Goal: Transaction & Acquisition: Purchase product/service

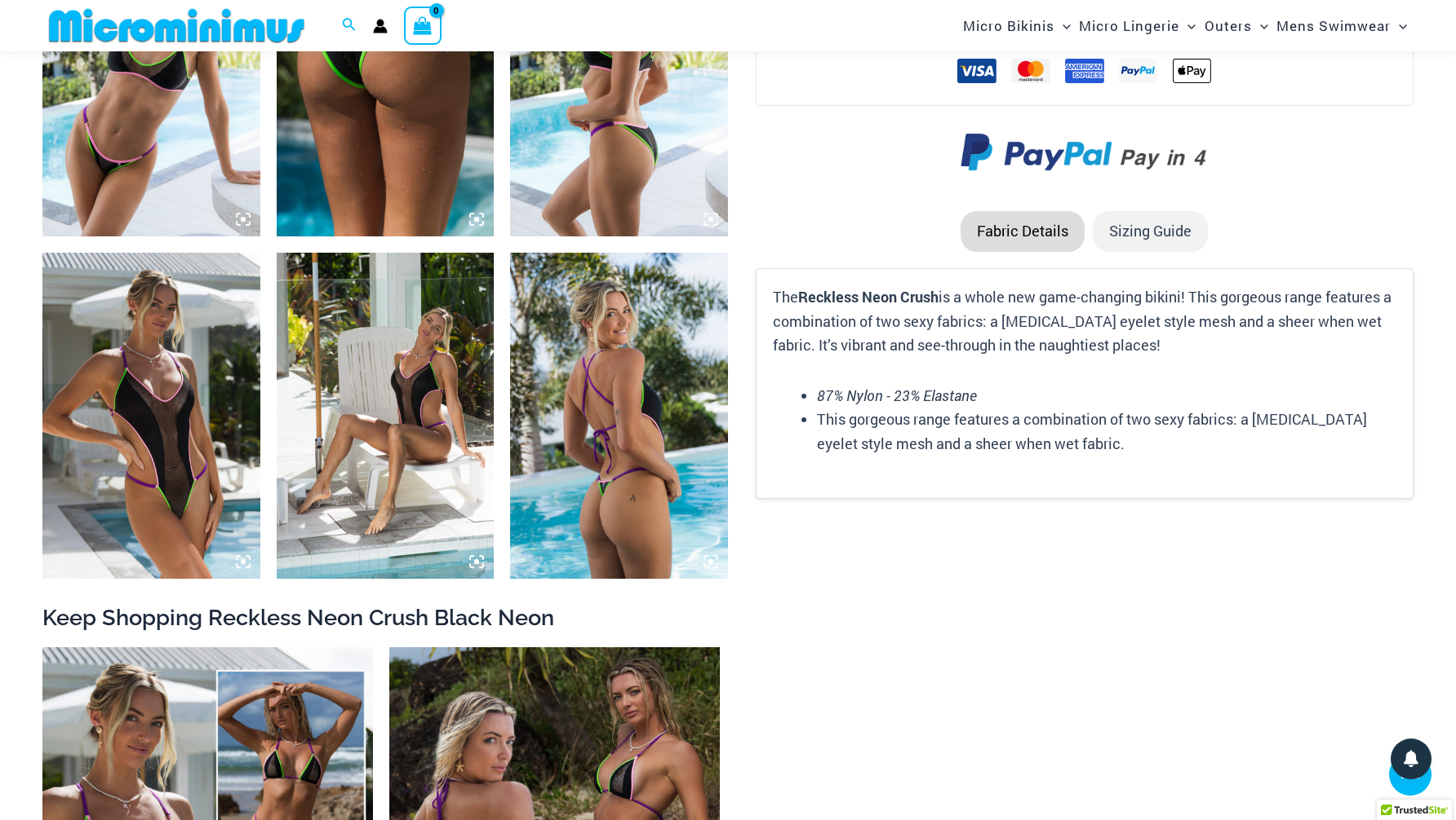
scroll to position [2314, 0]
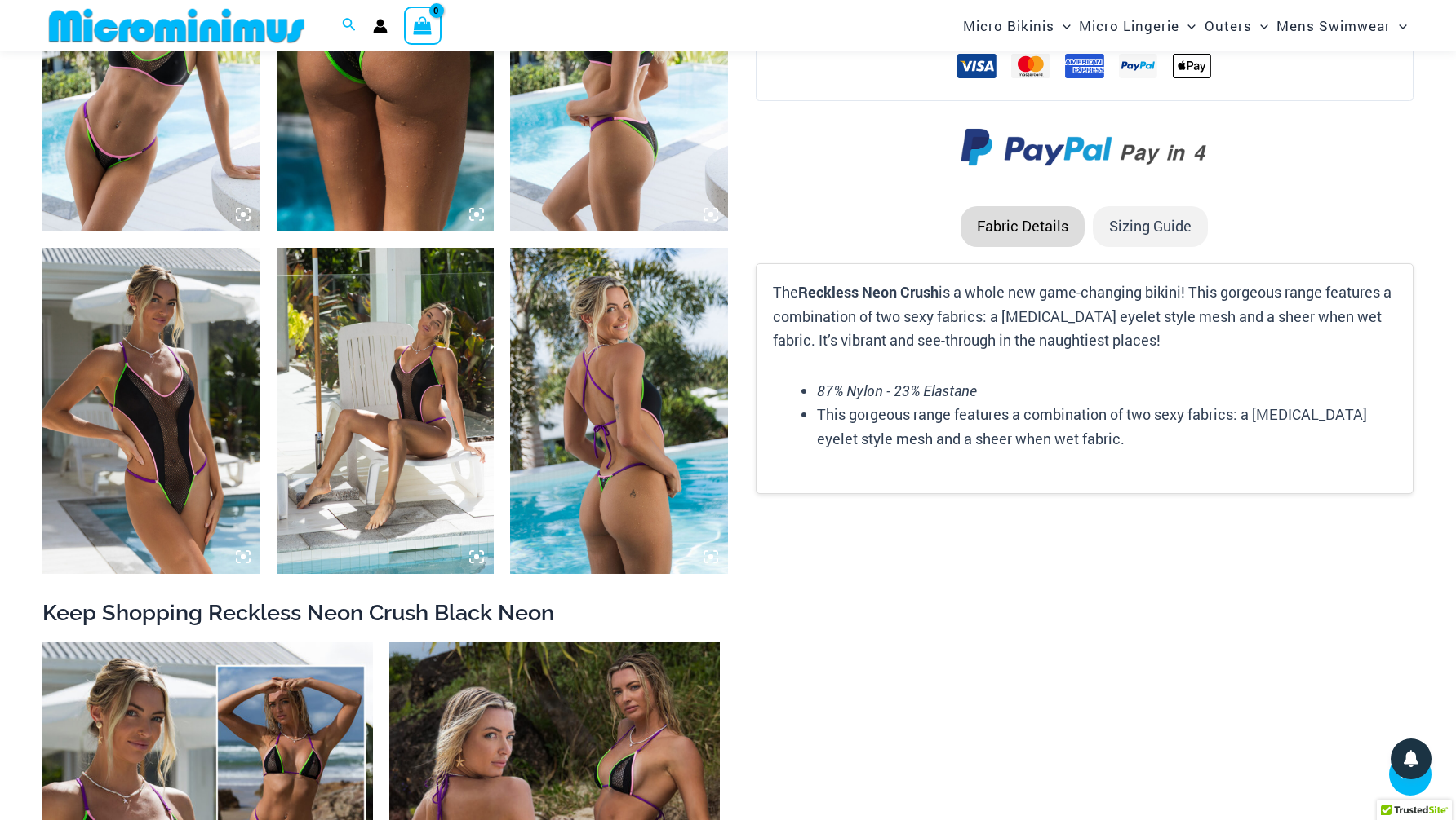
click at [194, 434] on img at bounding box center [151, 410] width 218 height 326
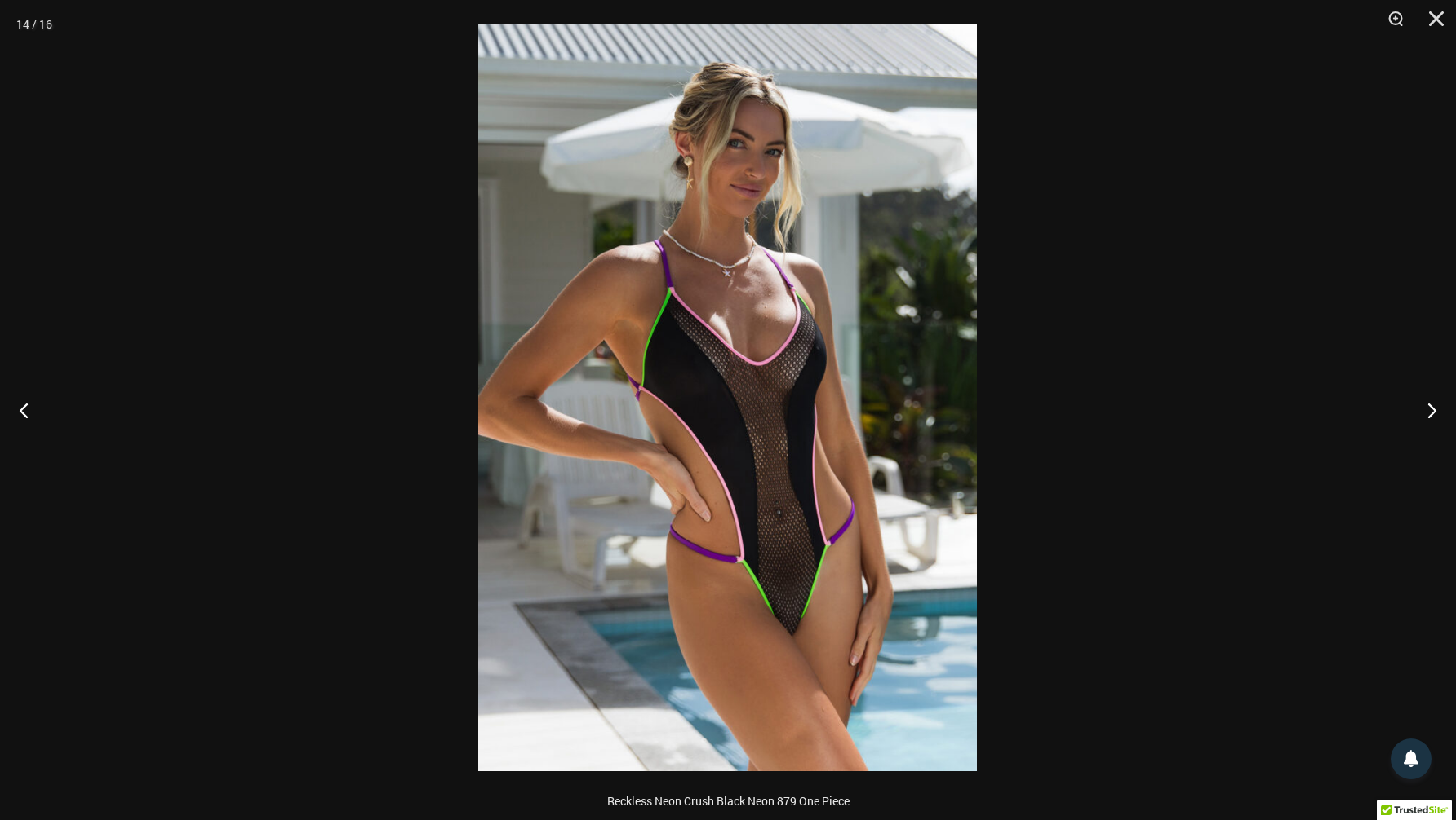
click at [340, 338] on div at bounding box center [728, 410] width 1456 height 820
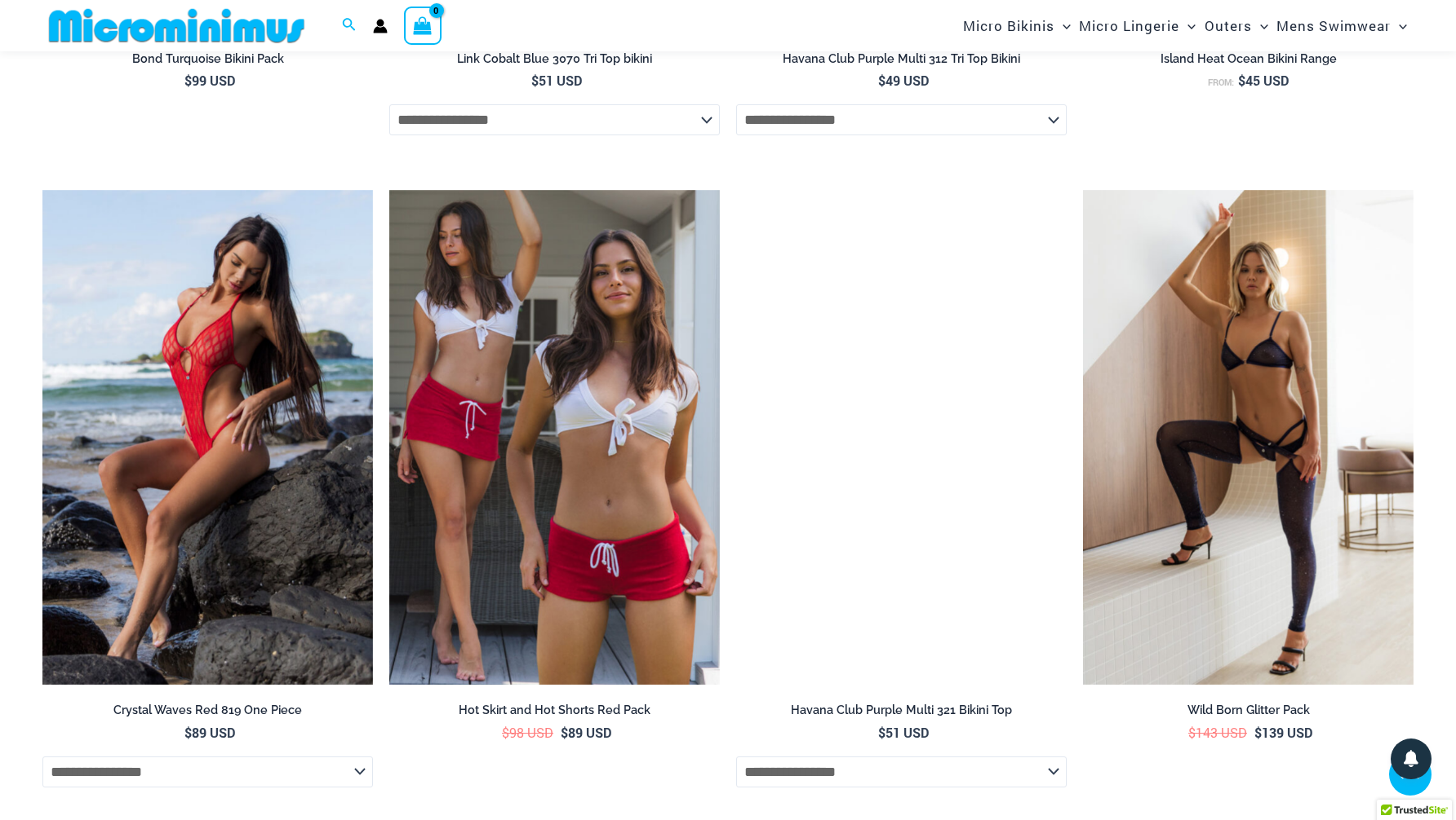
scroll to position [4100, 0]
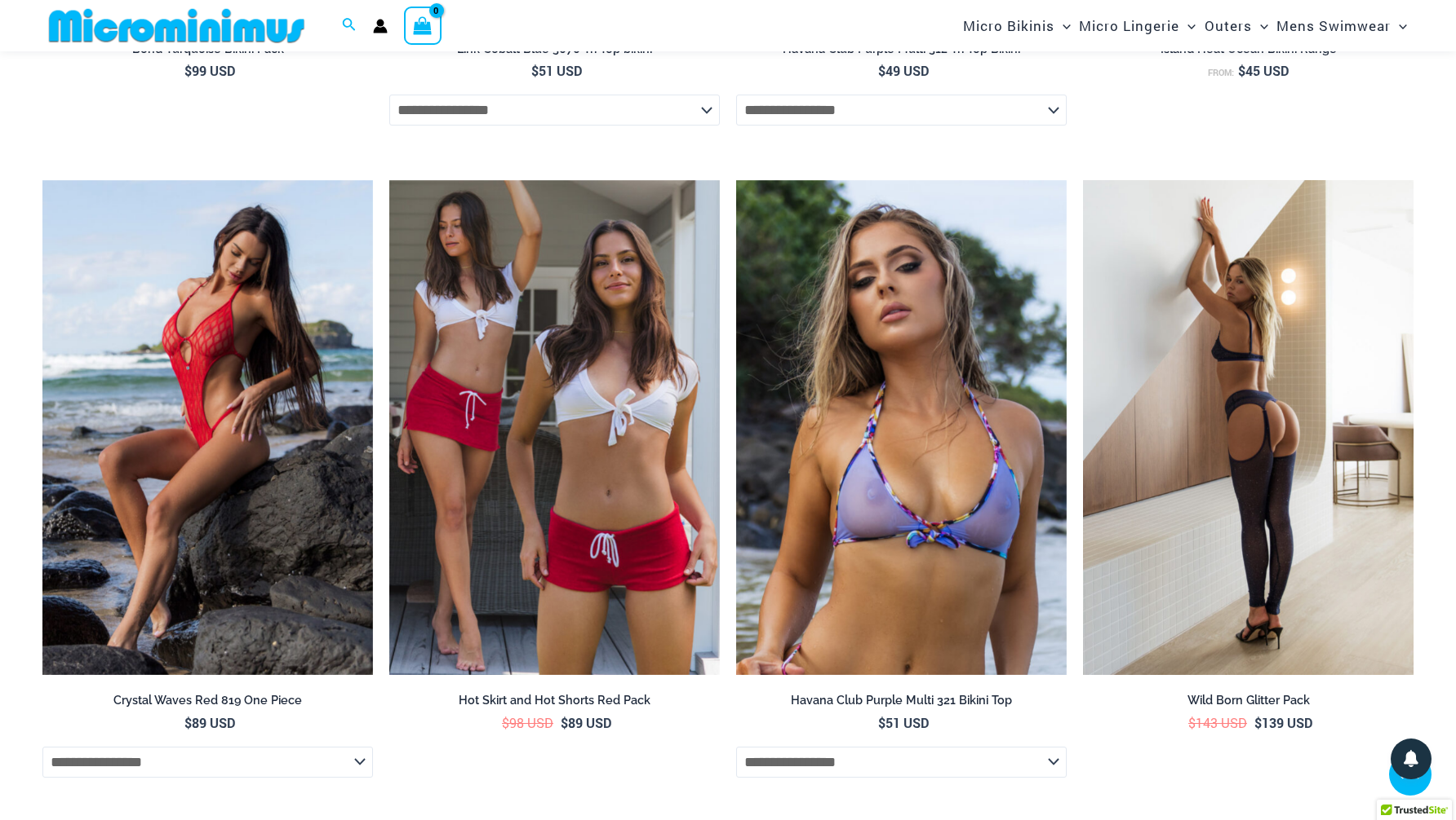
click at [1240, 364] on img at bounding box center [1248, 428] width 331 height 496
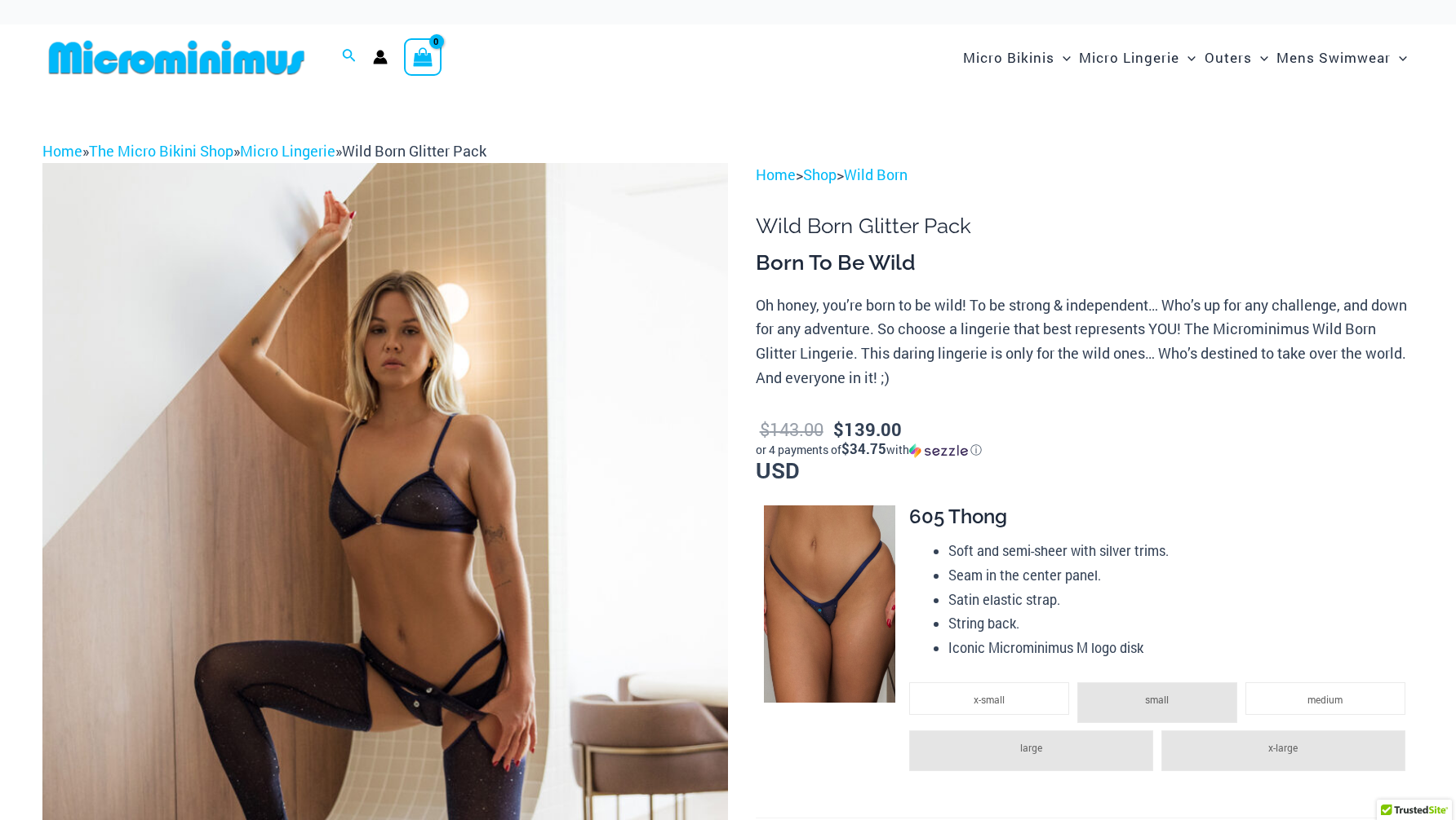
click at [472, 439] on img at bounding box center [385, 677] width 685 height 1028
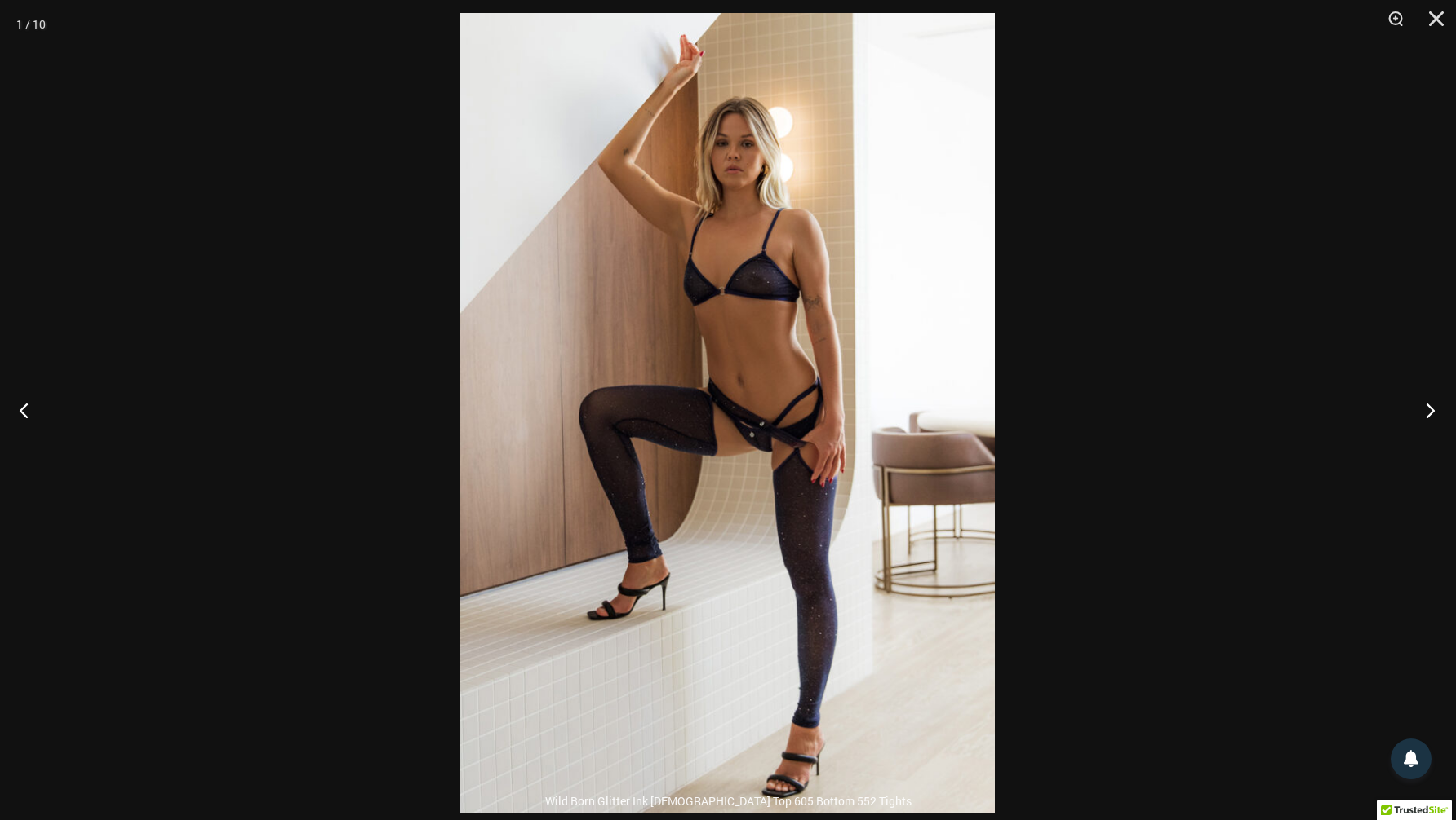
click at [1429, 404] on button "Next" at bounding box center [1425, 410] width 61 height 82
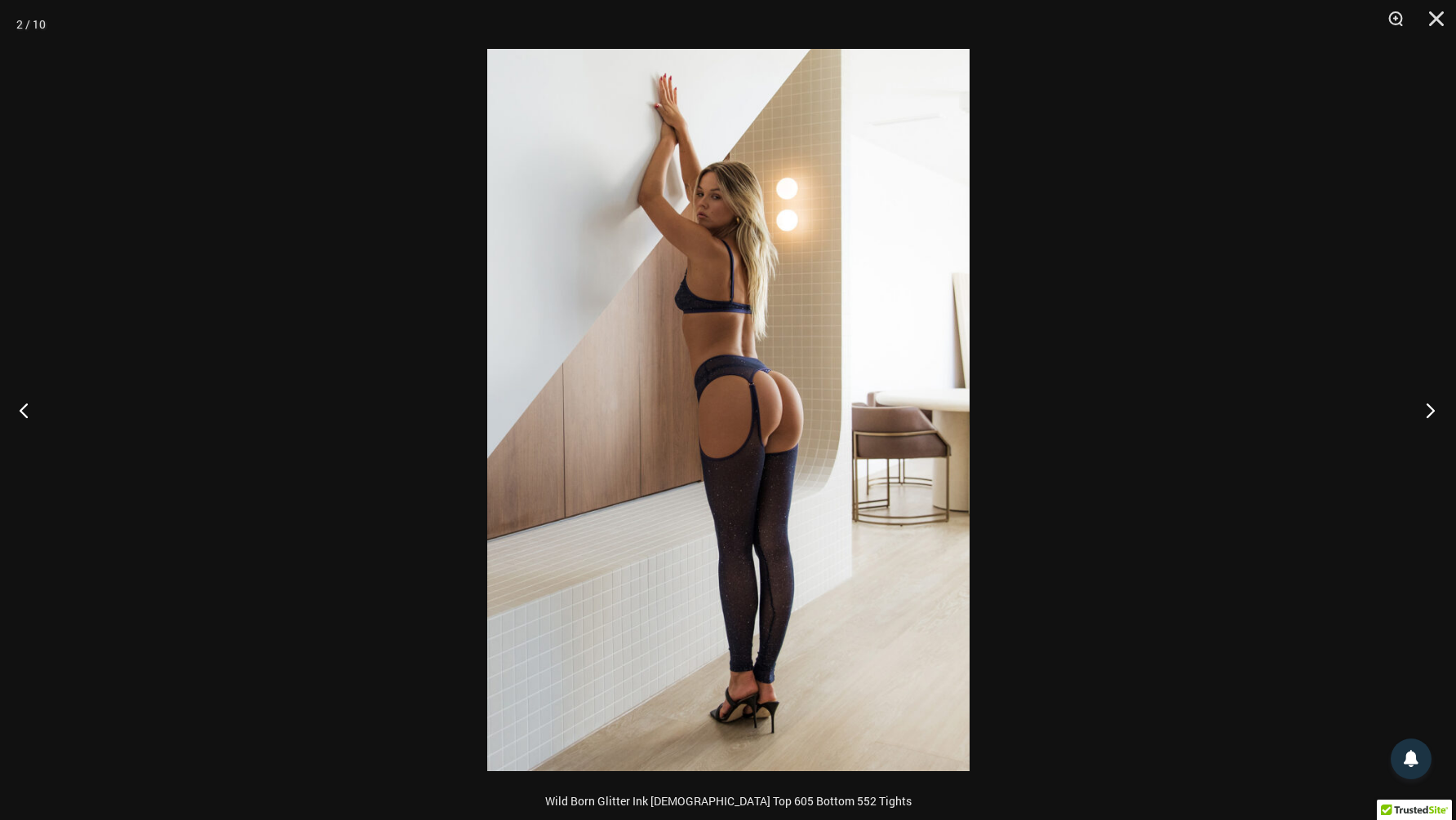
click at [1429, 404] on button "Next" at bounding box center [1425, 410] width 61 height 82
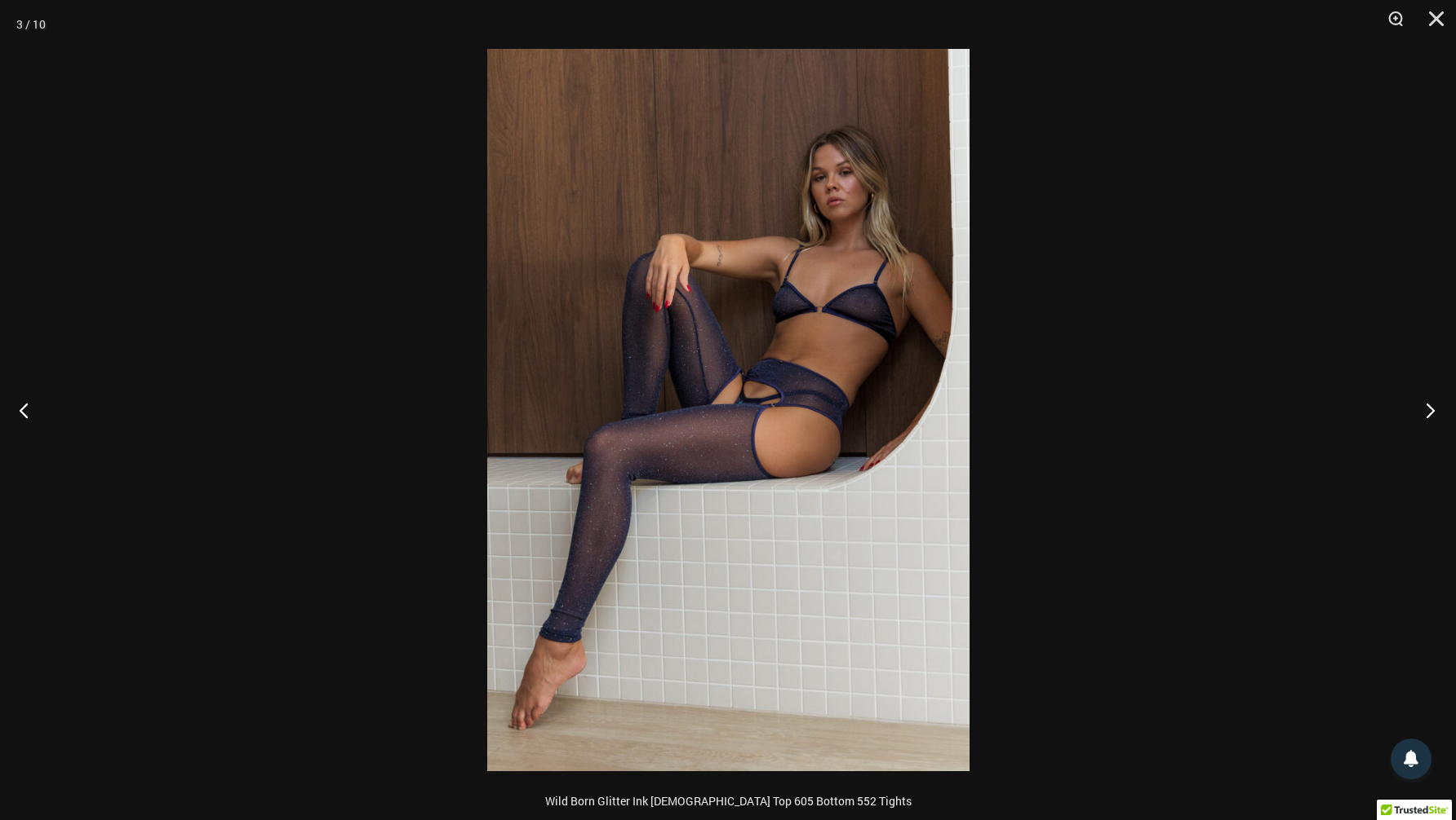
click at [1429, 410] on button "Next" at bounding box center [1425, 410] width 61 height 82
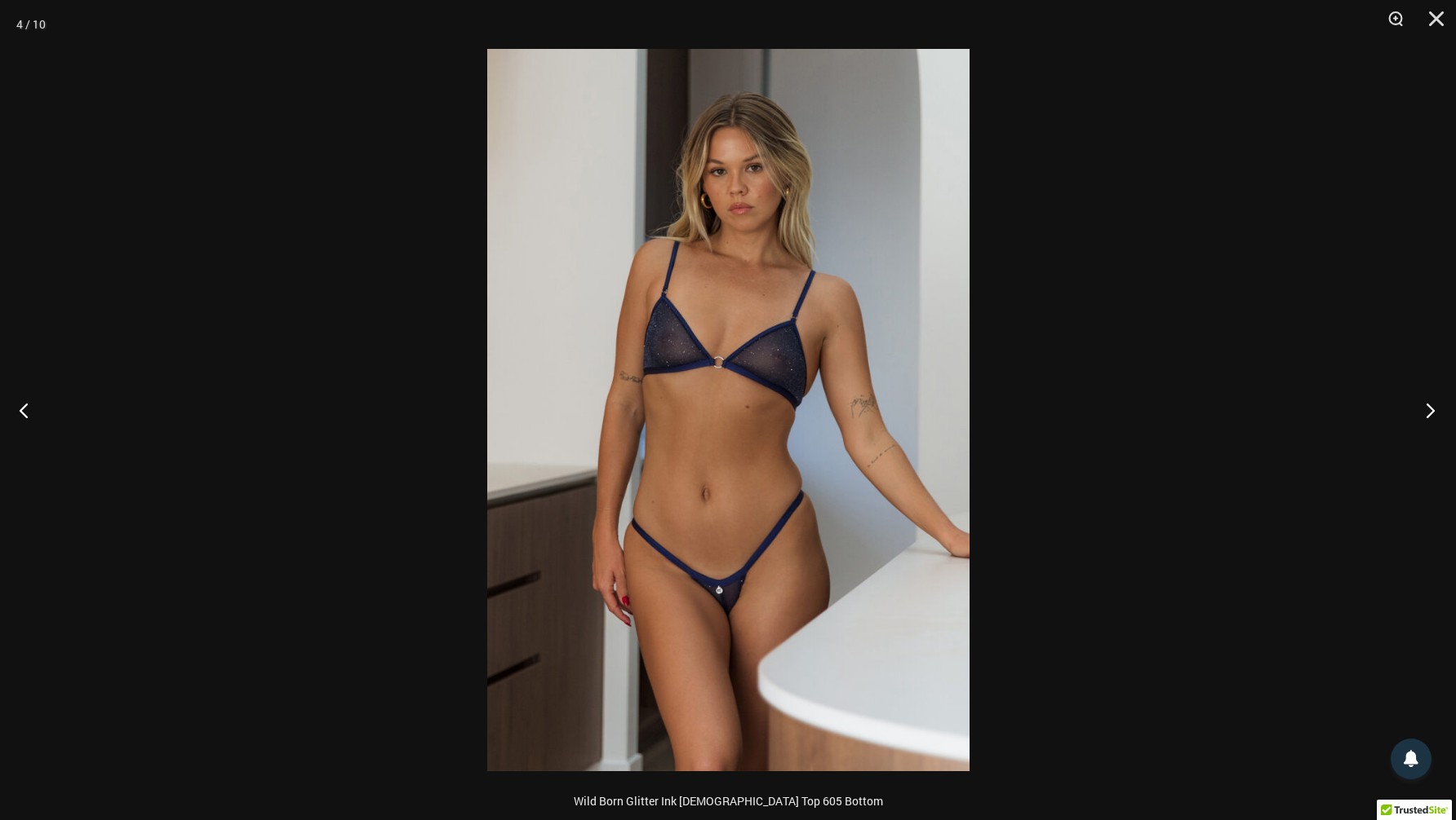
click at [1428, 410] on button "Next" at bounding box center [1425, 410] width 61 height 82
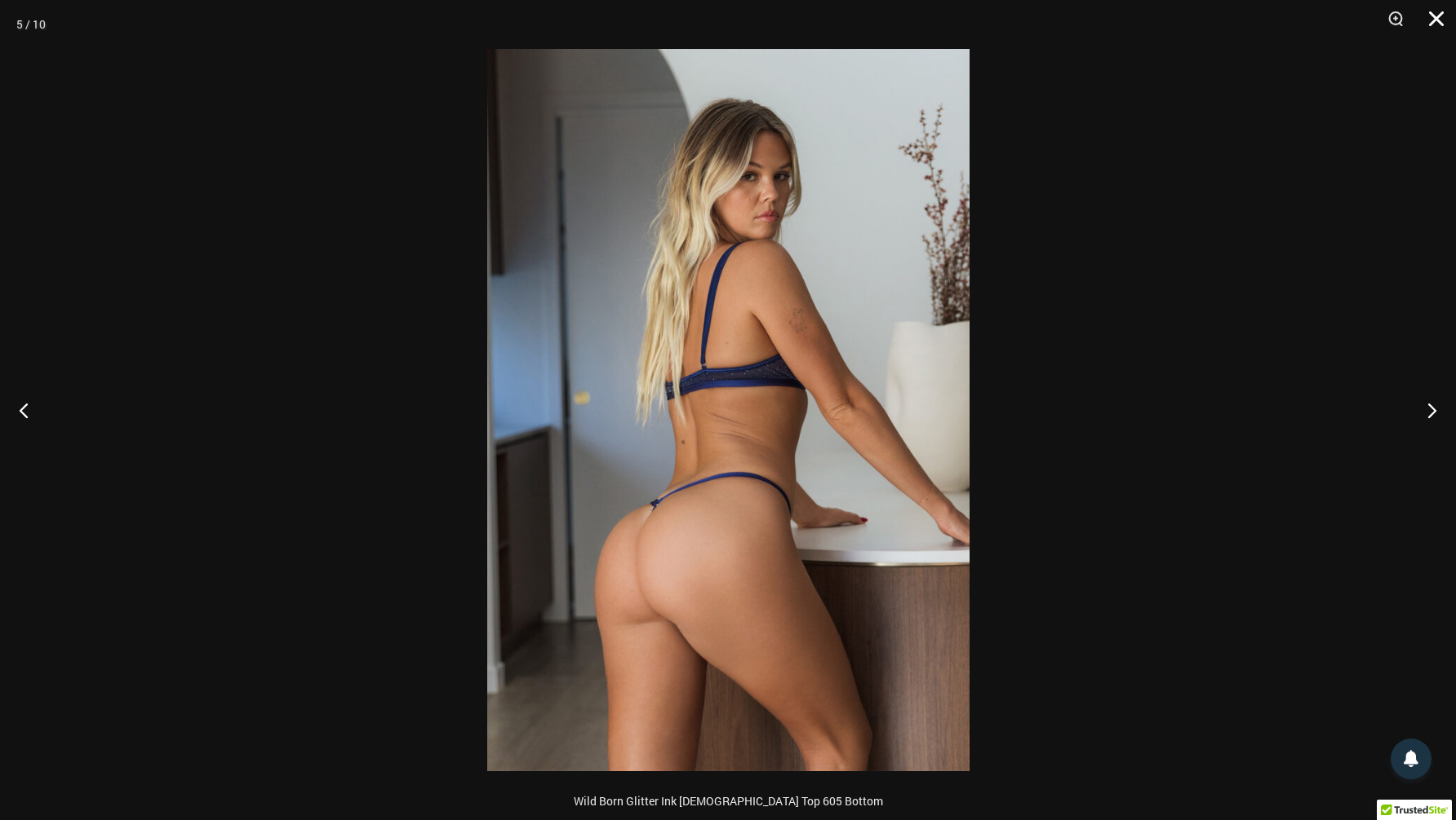
click at [1428, 19] on button "Close" at bounding box center [1430, 24] width 41 height 49
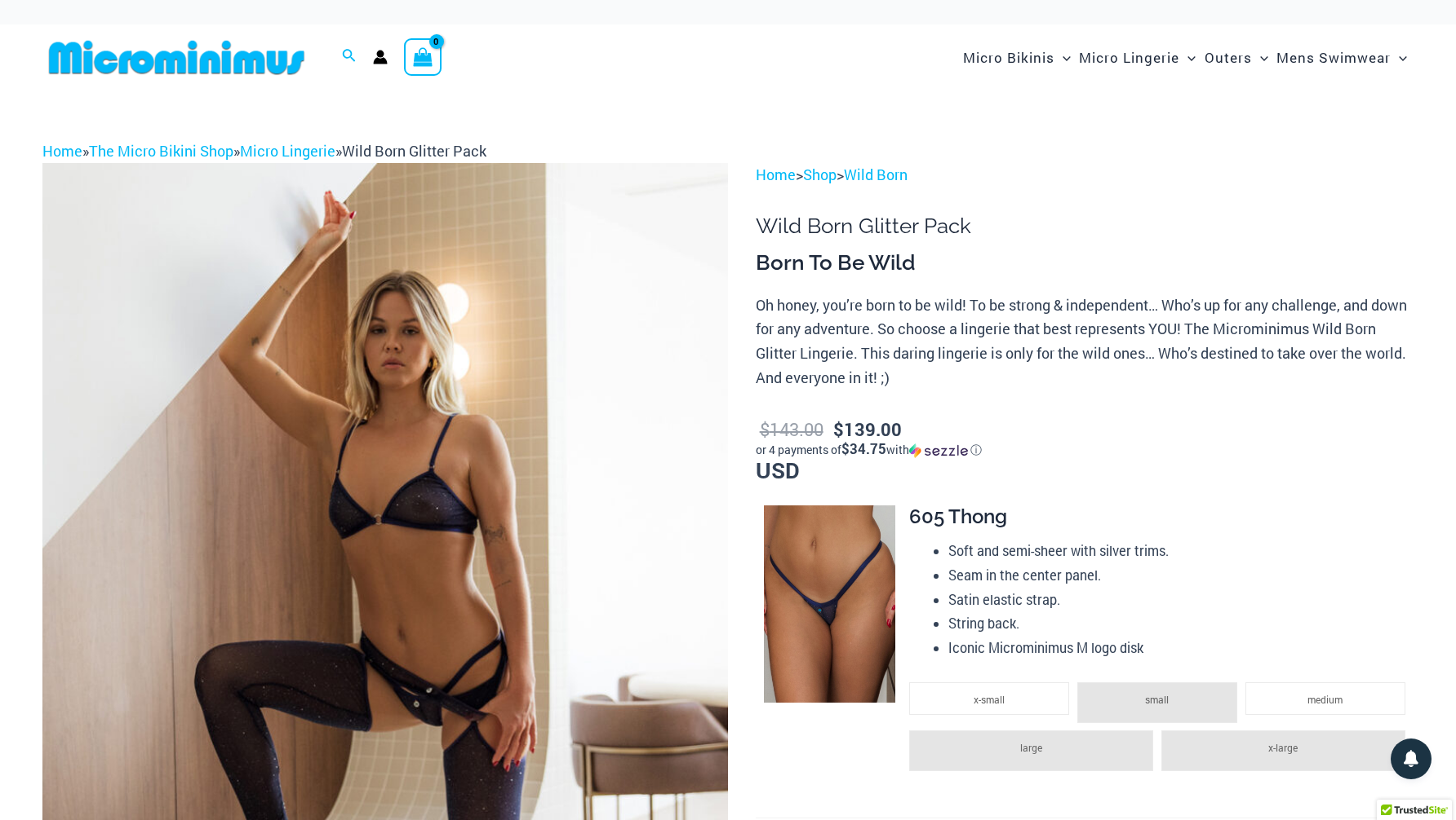
click at [252, 59] on img at bounding box center [177, 57] width 268 height 36
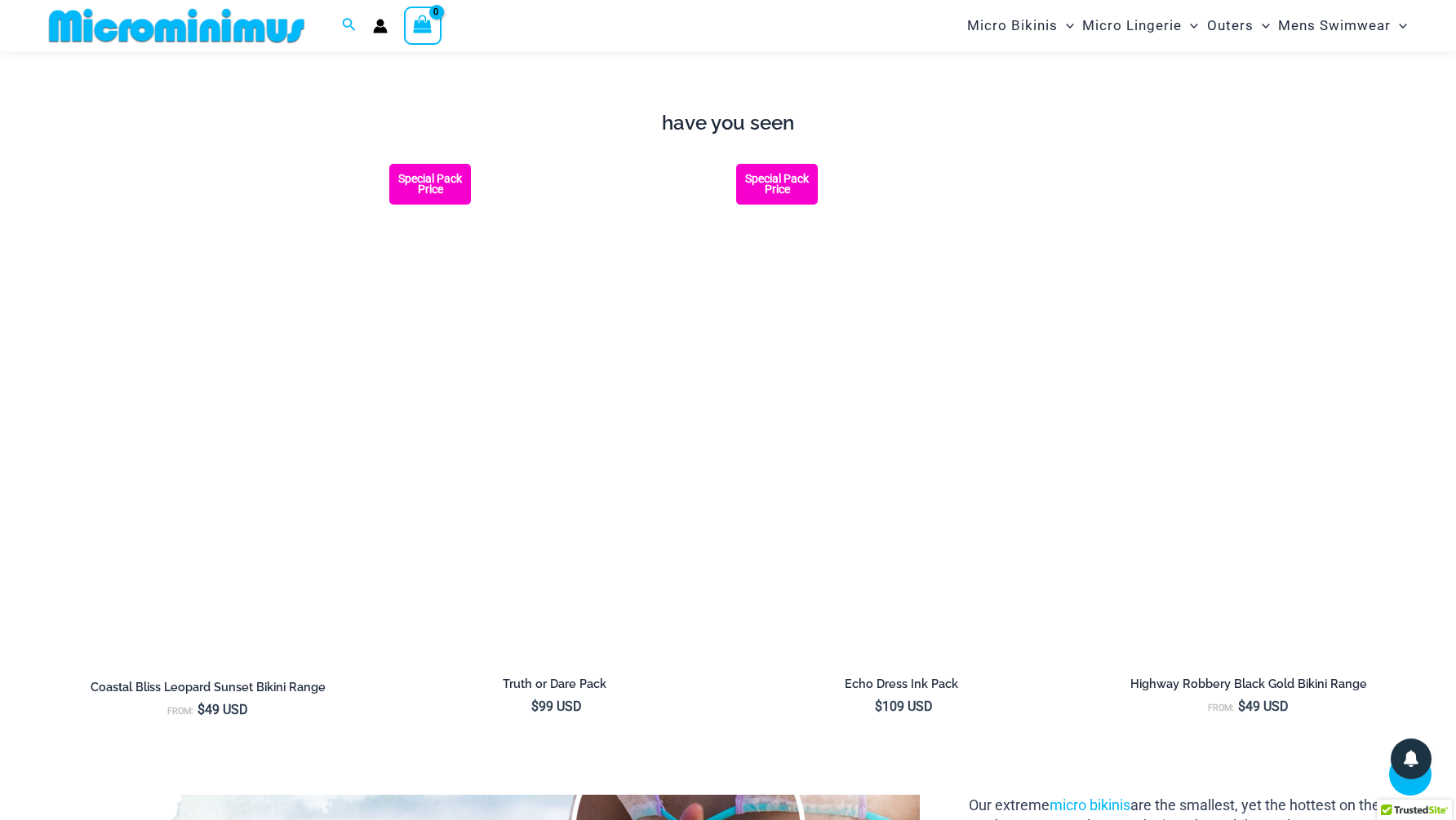
scroll to position [1989, 0]
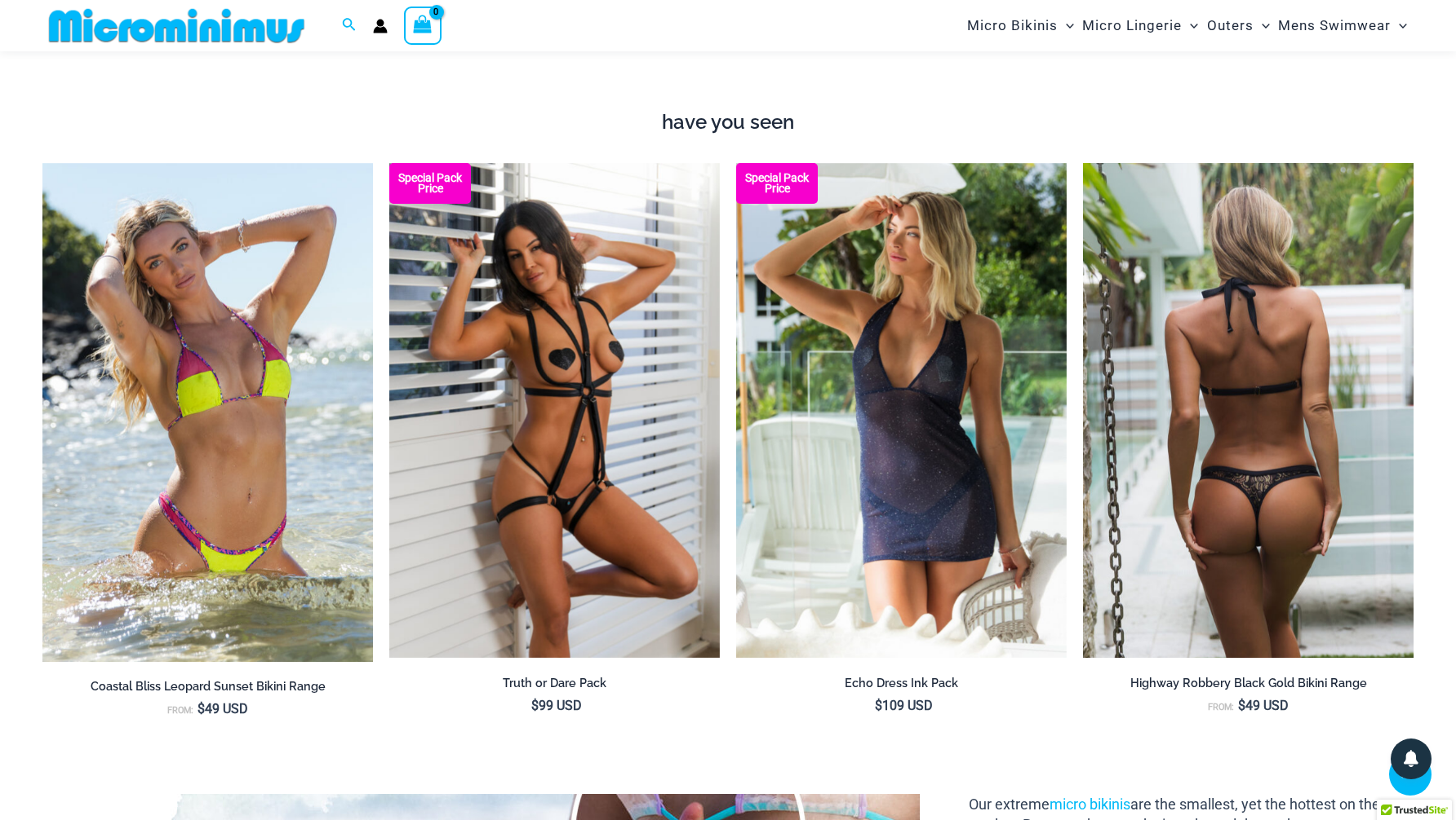
click at [1245, 462] on img at bounding box center [1248, 411] width 331 height 496
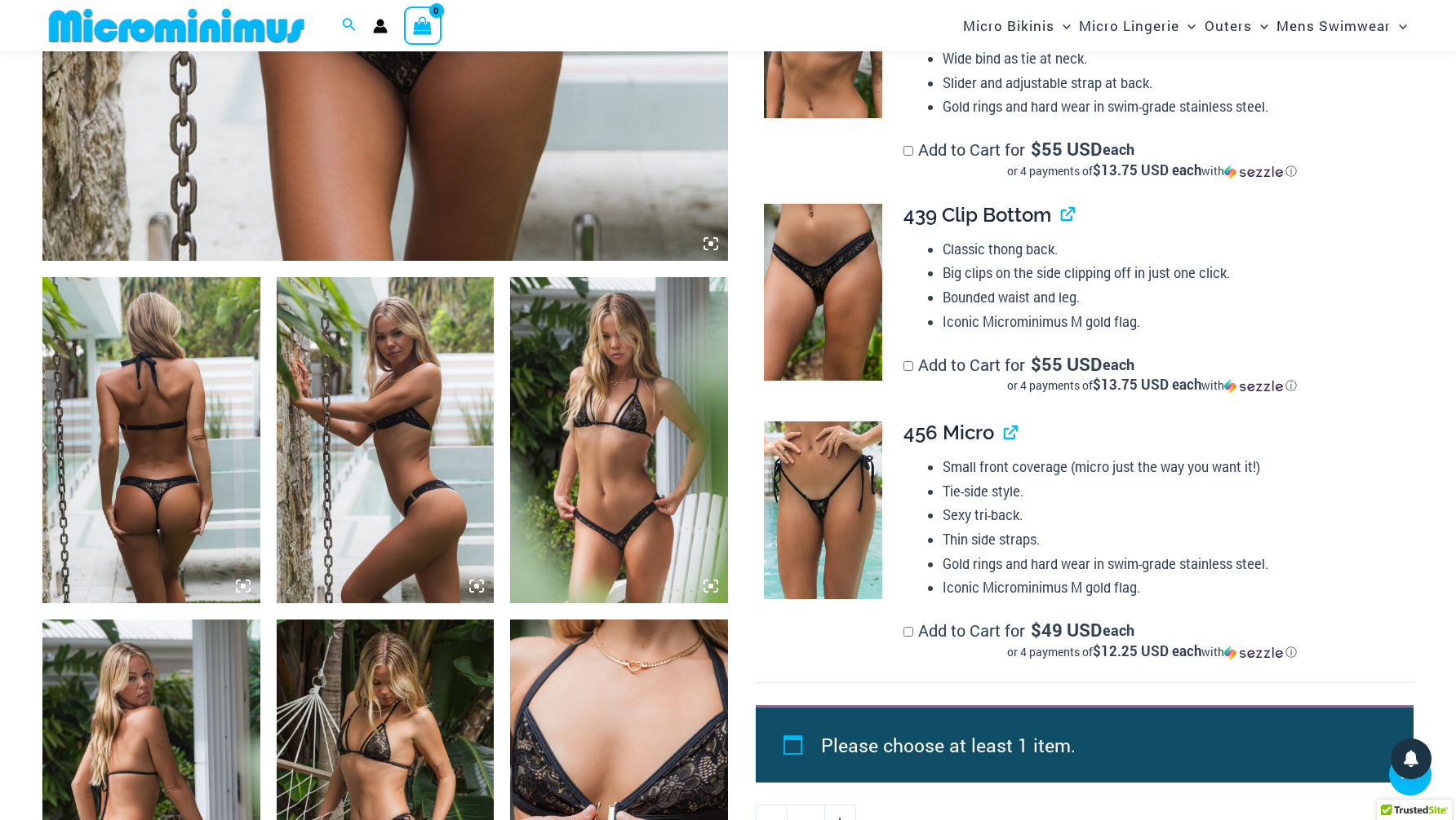
scroll to position [937, 0]
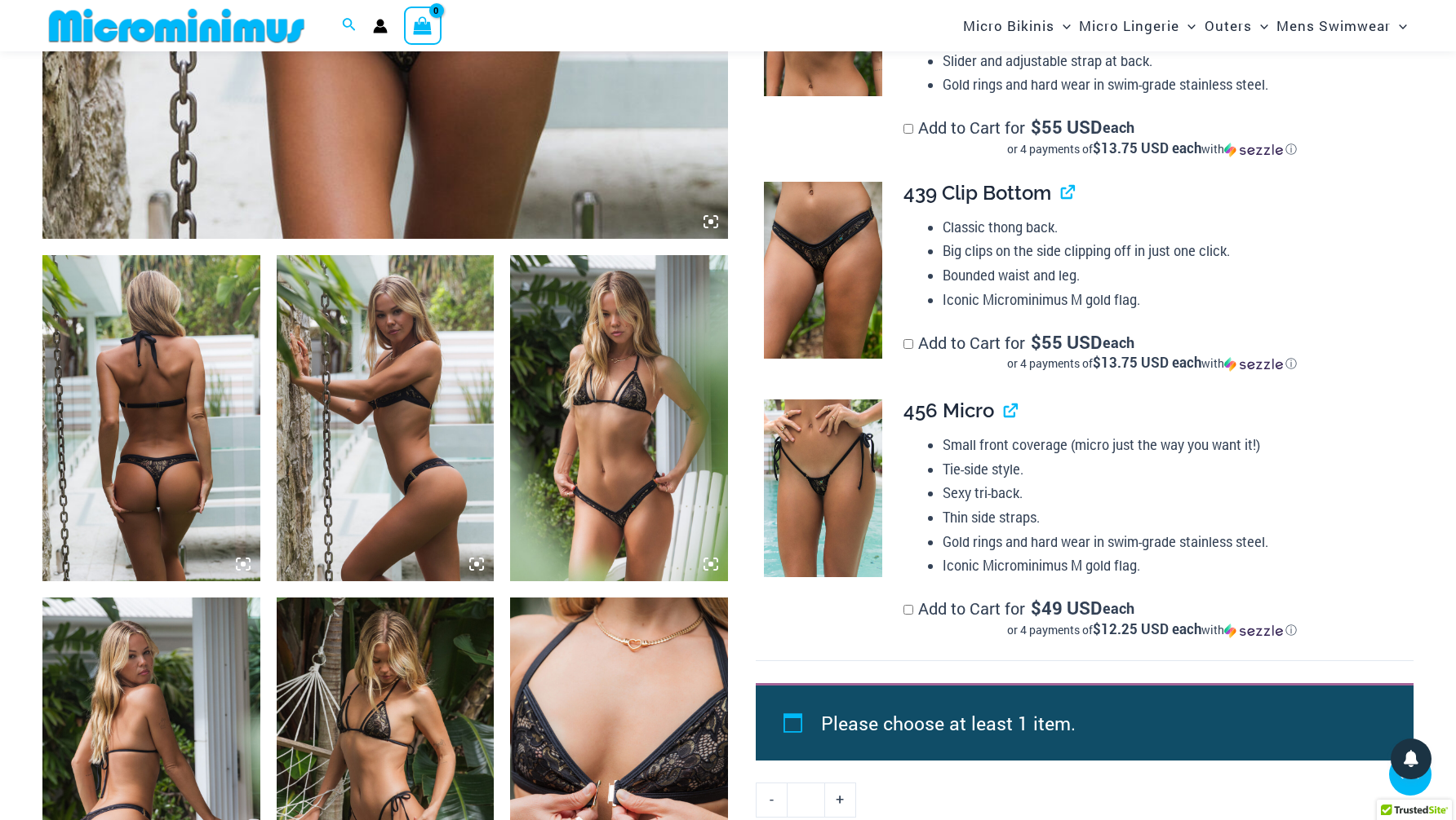
click at [605, 397] on img at bounding box center [619, 418] width 218 height 326
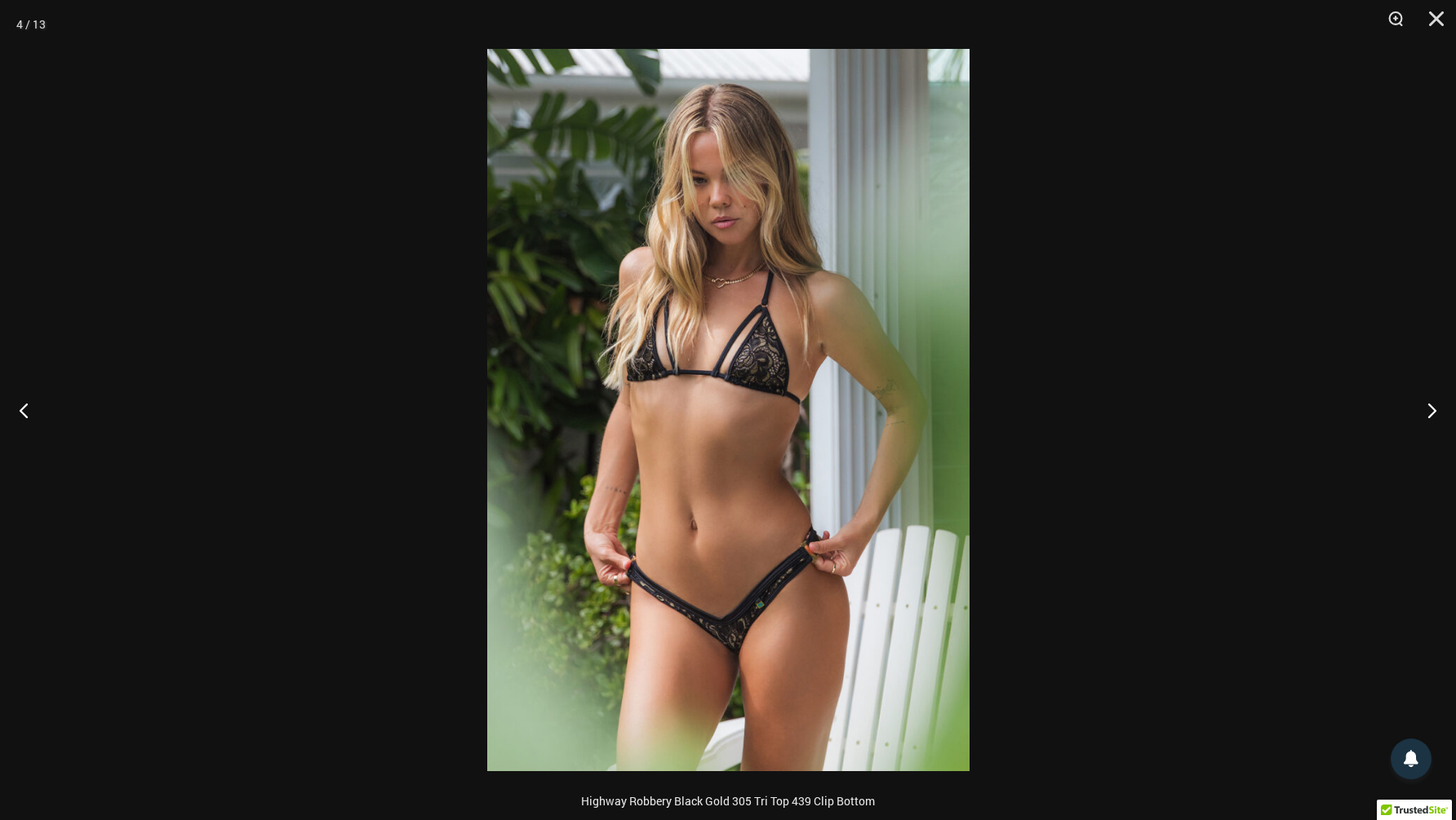
click at [202, 263] on div at bounding box center [728, 410] width 1456 height 820
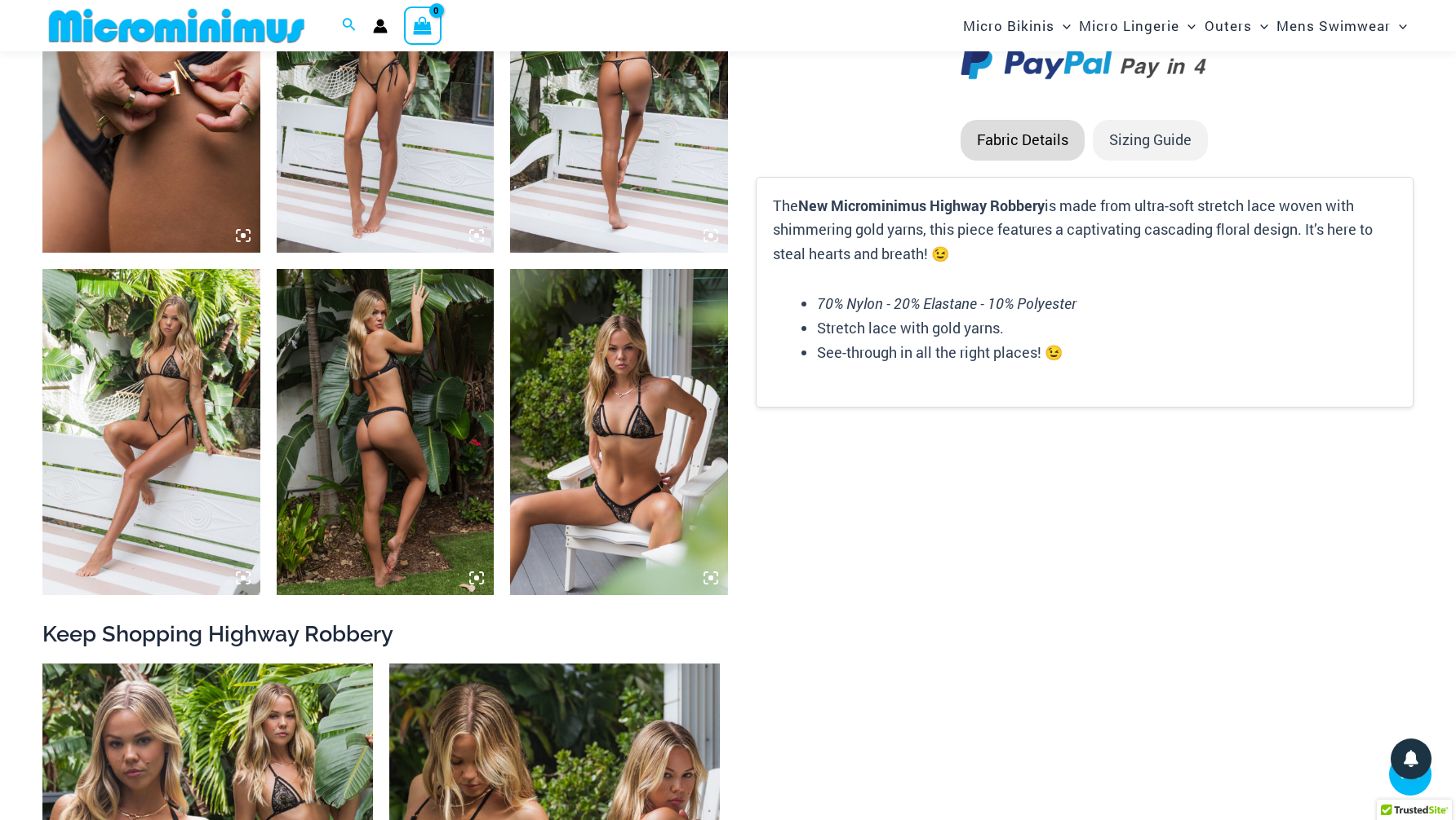
scroll to position [1955, 0]
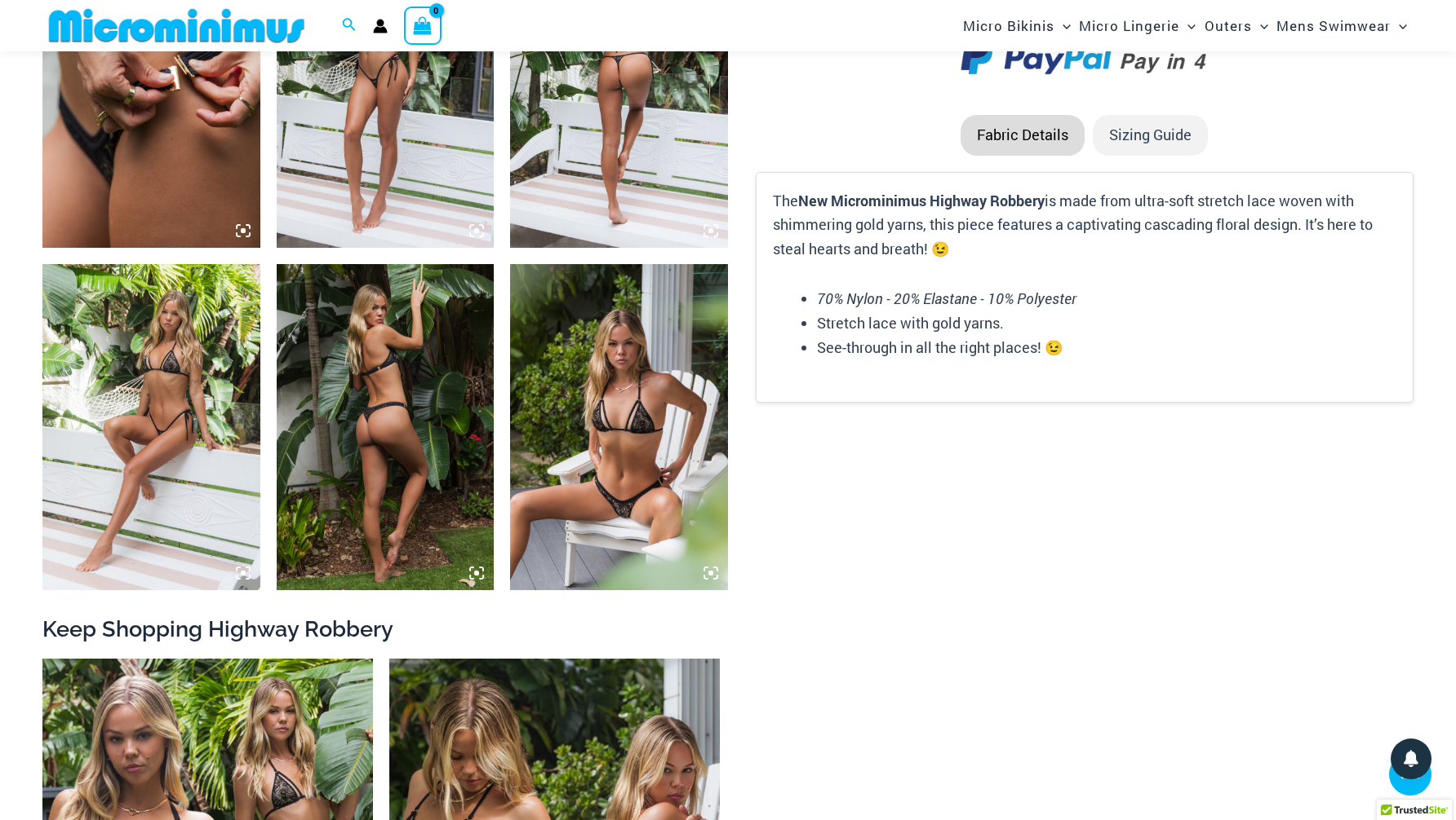
click at [605, 430] on img at bounding box center [619, 426] width 218 height 326
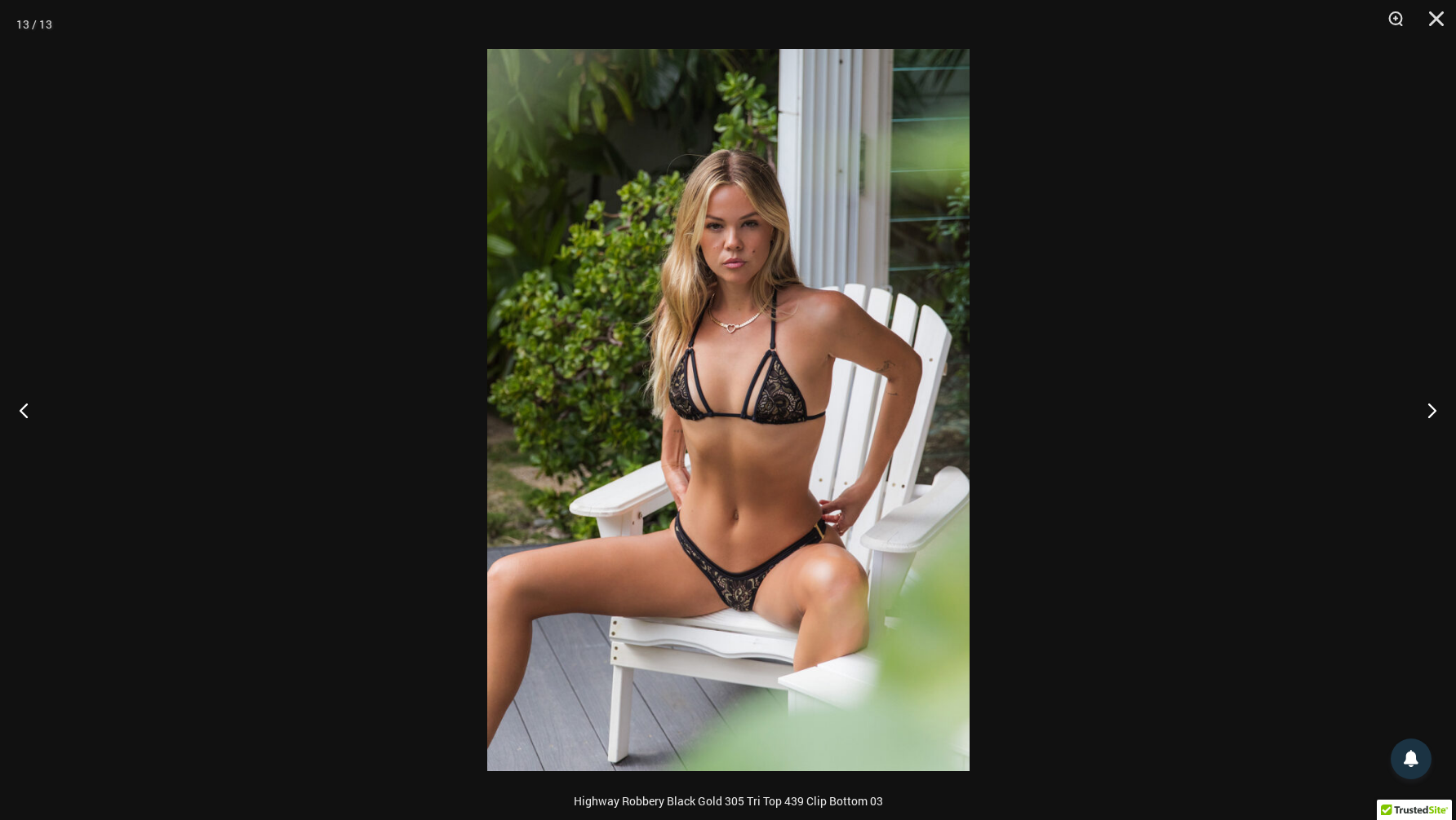
click at [284, 370] on div at bounding box center [728, 410] width 1456 height 820
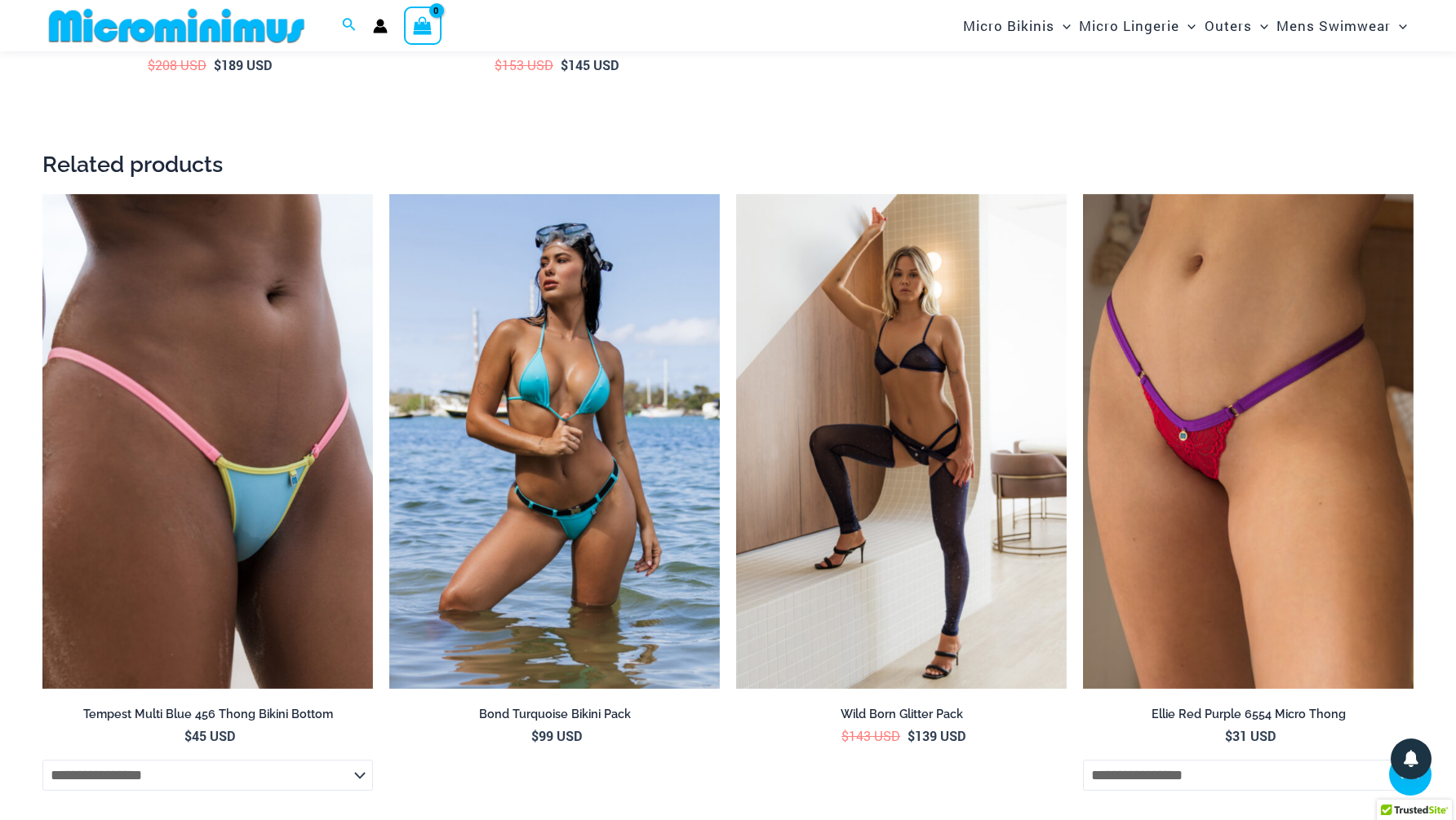
scroll to position [3104, 0]
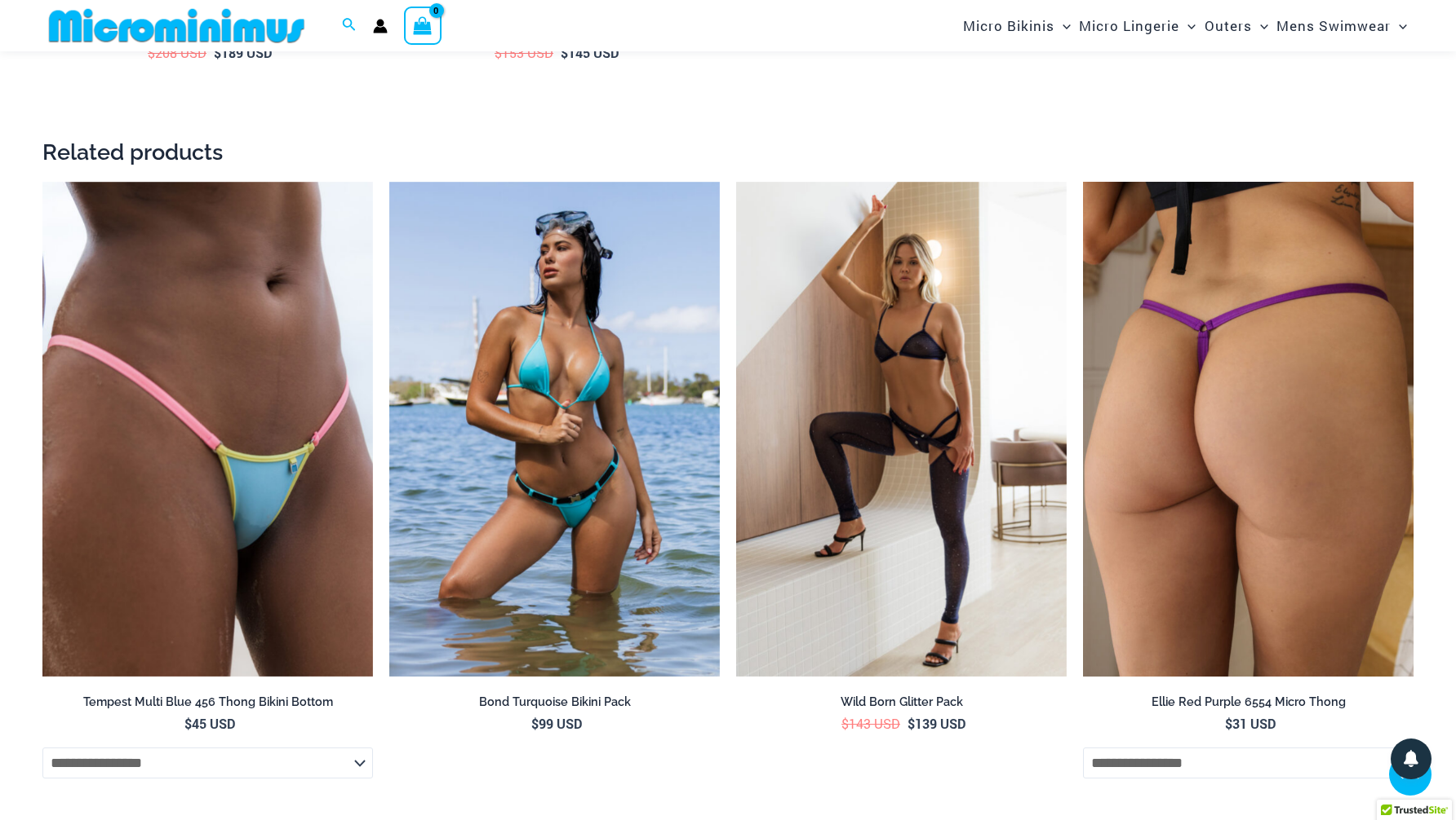
click at [1287, 480] on img at bounding box center [1248, 430] width 331 height 496
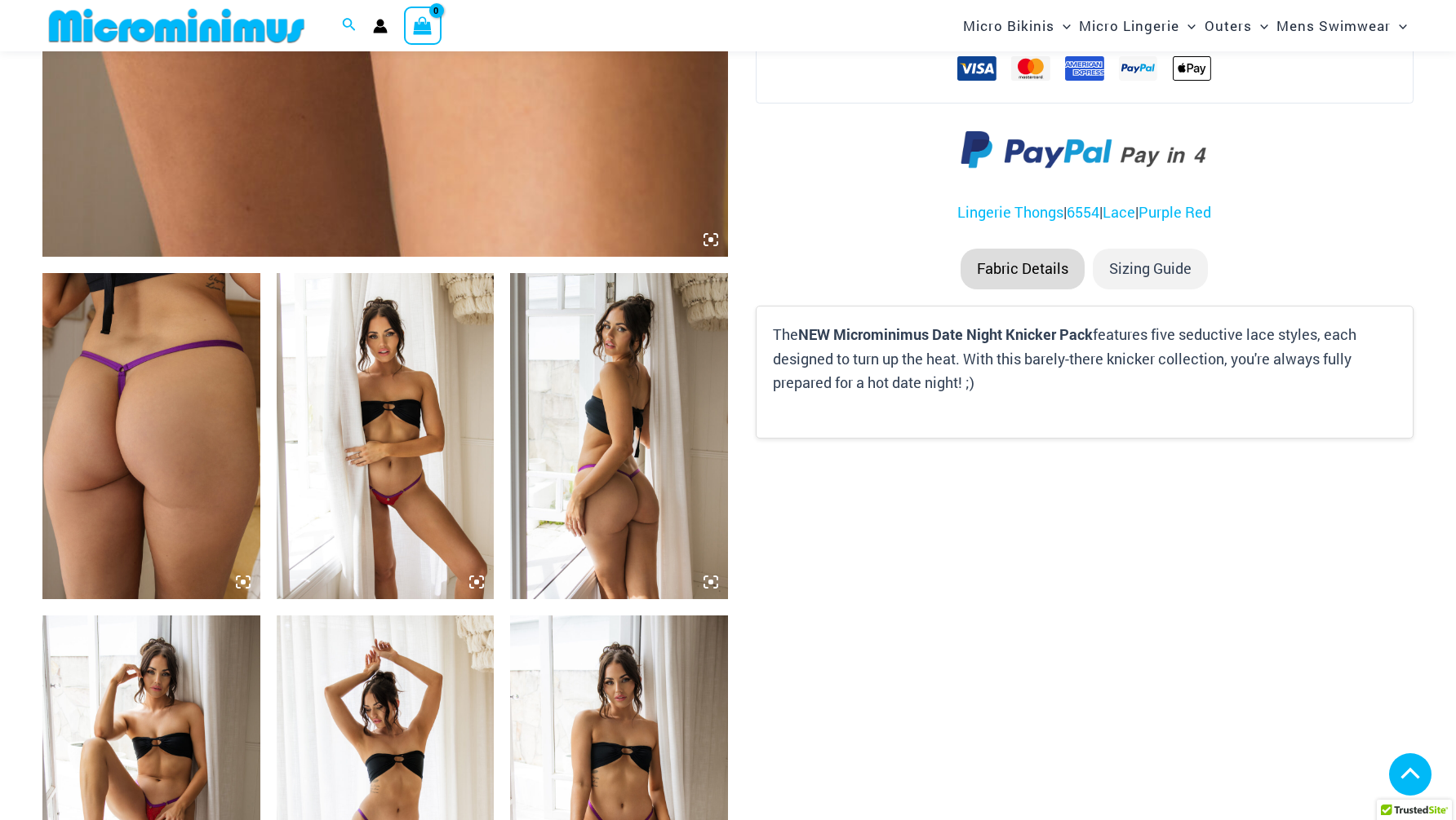
scroll to position [920, 0]
click at [414, 402] on img at bounding box center [385, 435] width 218 height 326
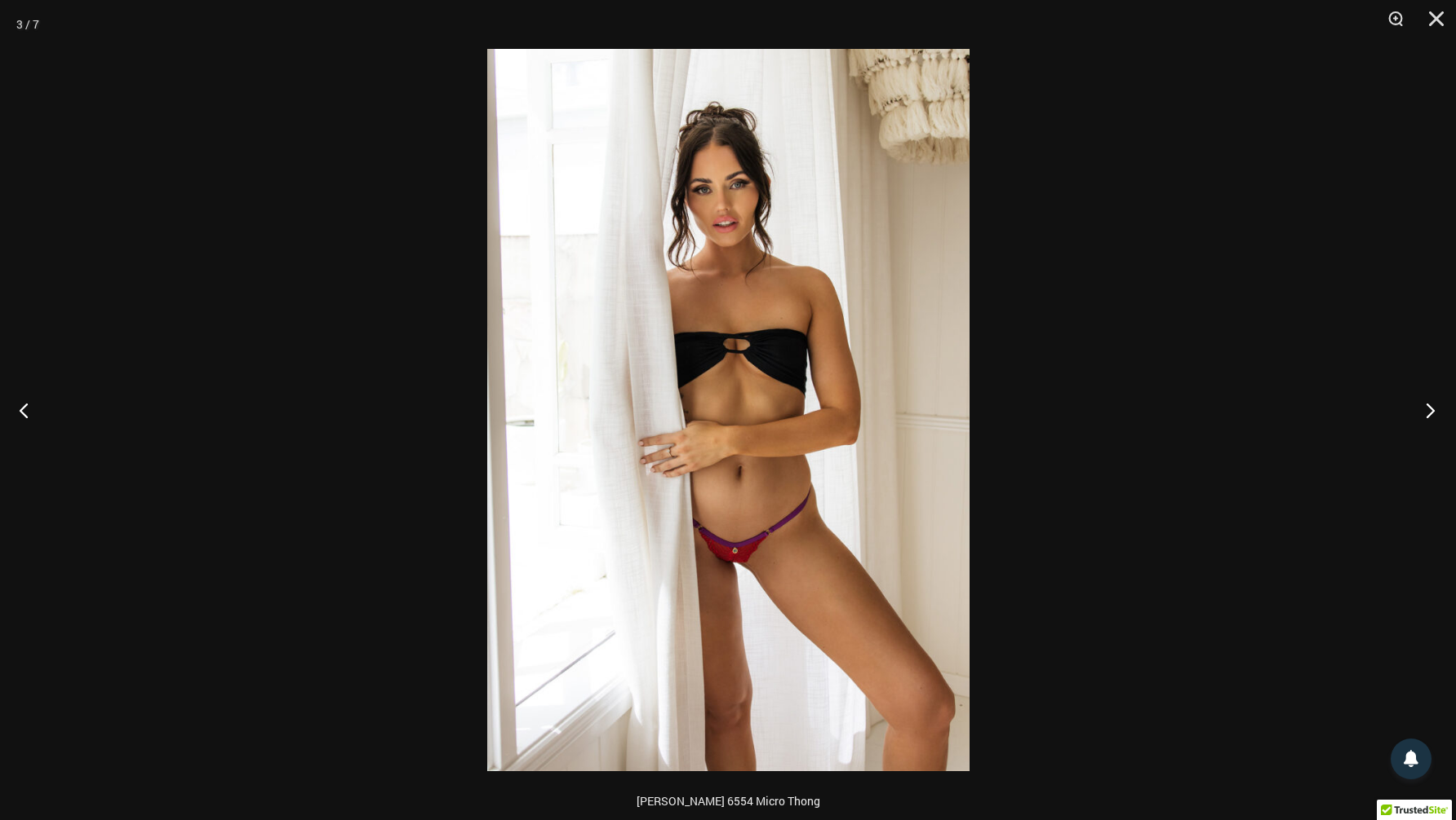
click at [1432, 410] on button "Next" at bounding box center [1425, 410] width 61 height 82
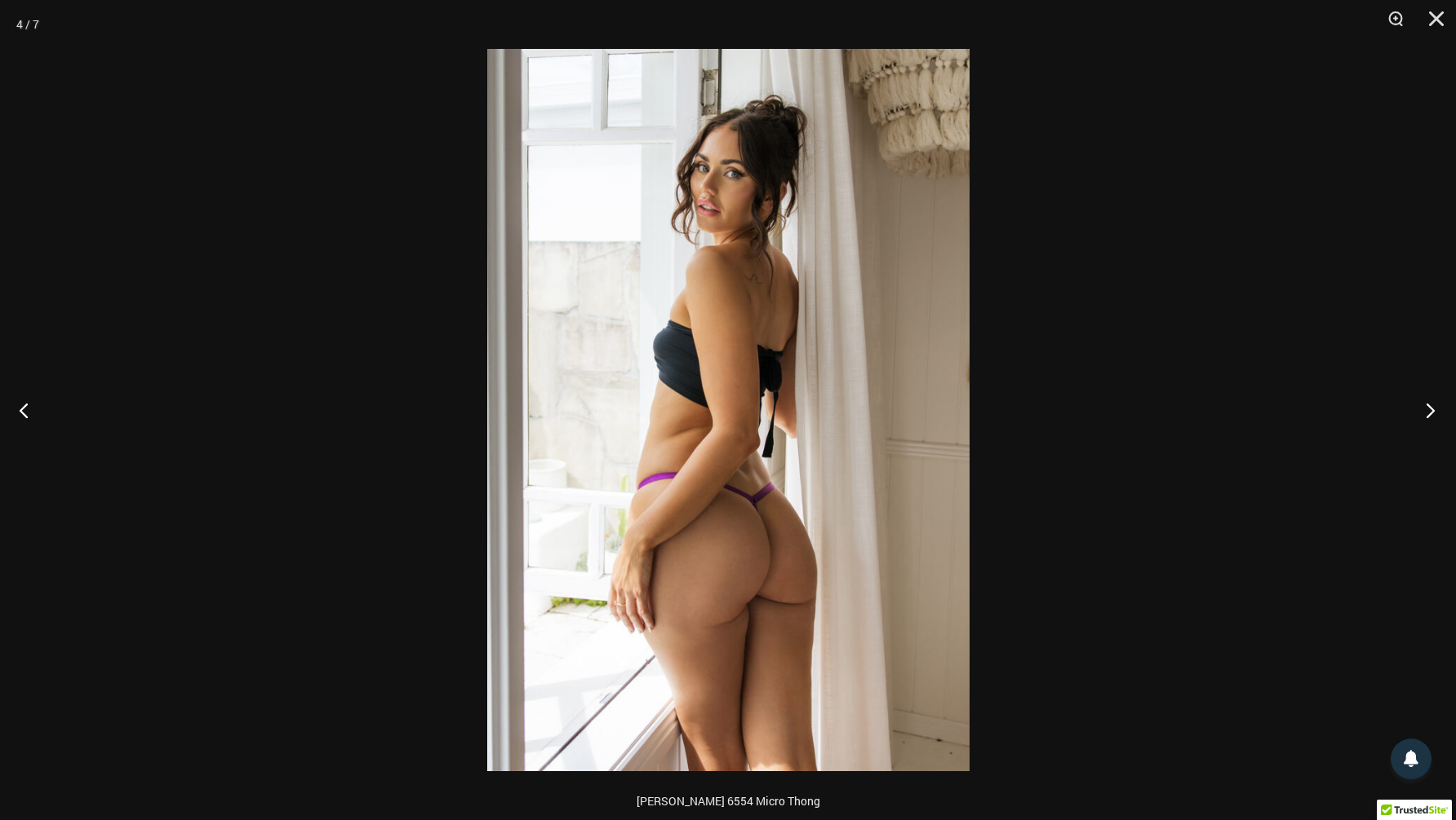
click at [1432, 410] on button "Next" at bounding box center [1425, 410] width 61 height 82
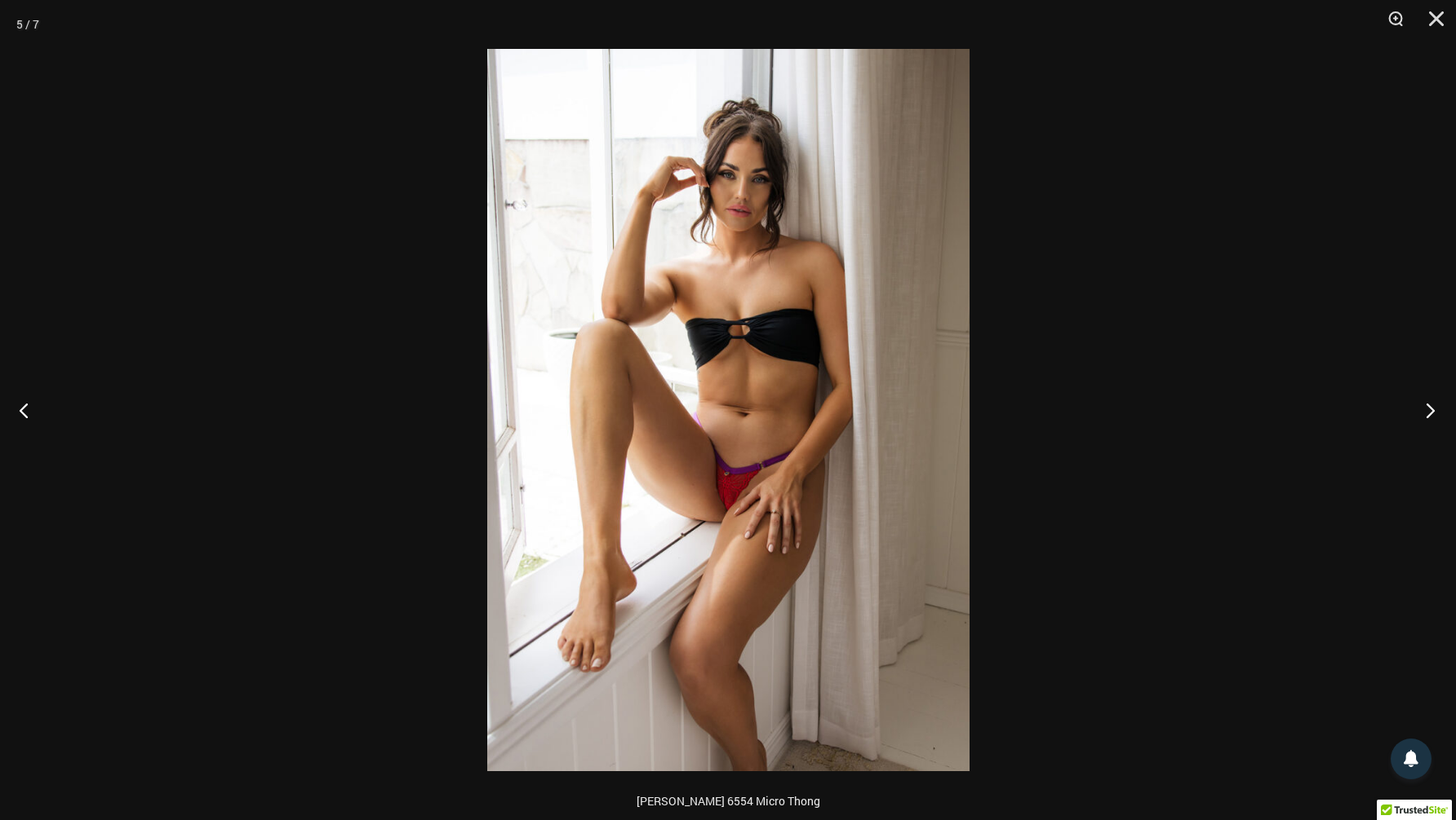
click at [1432, 410] on button "Next" at bounding box center [1425, 410] width 61 height 82
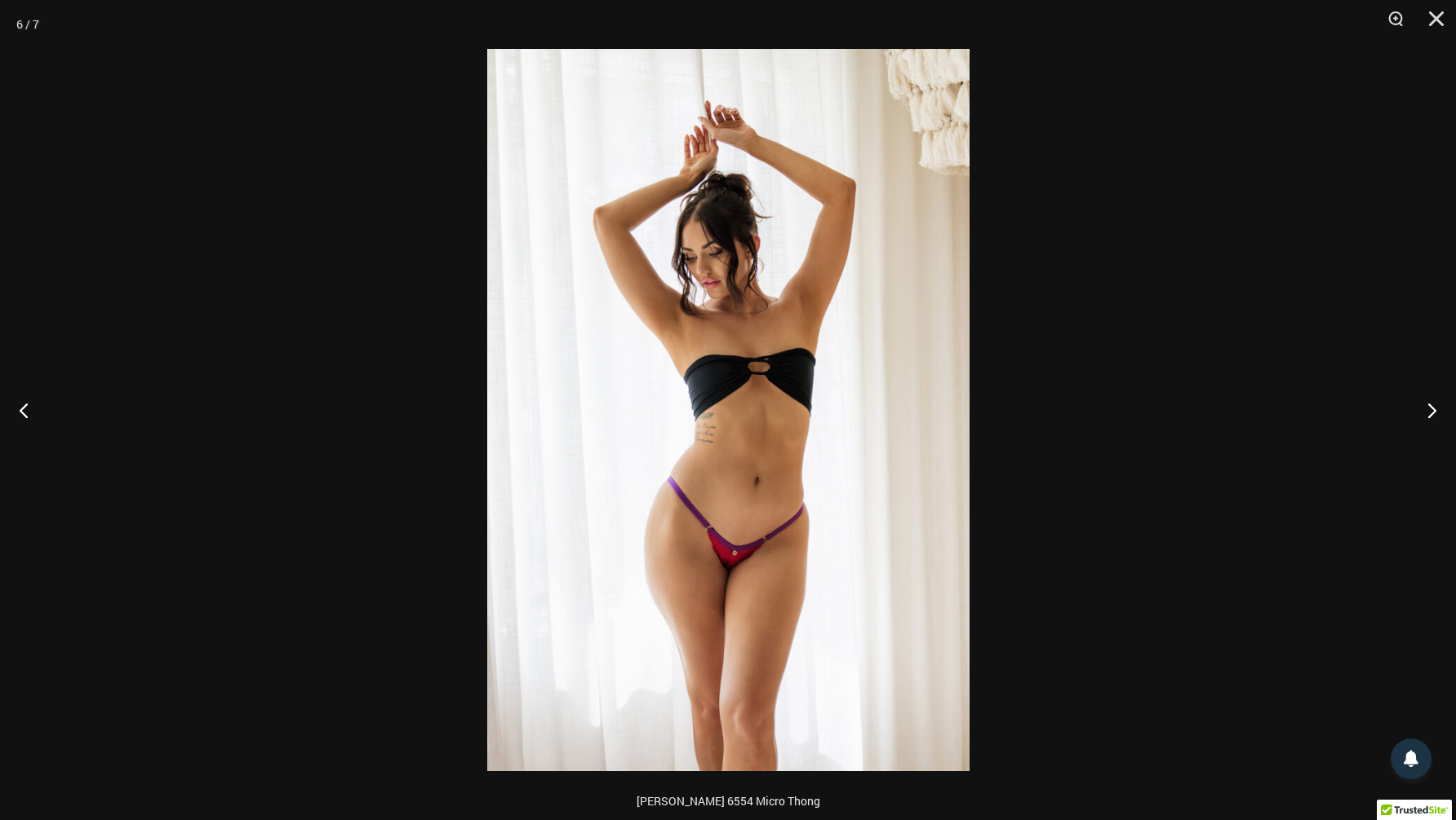
click at [1256, 391] on div at bounding box center [728, 410] width 1456 height 820
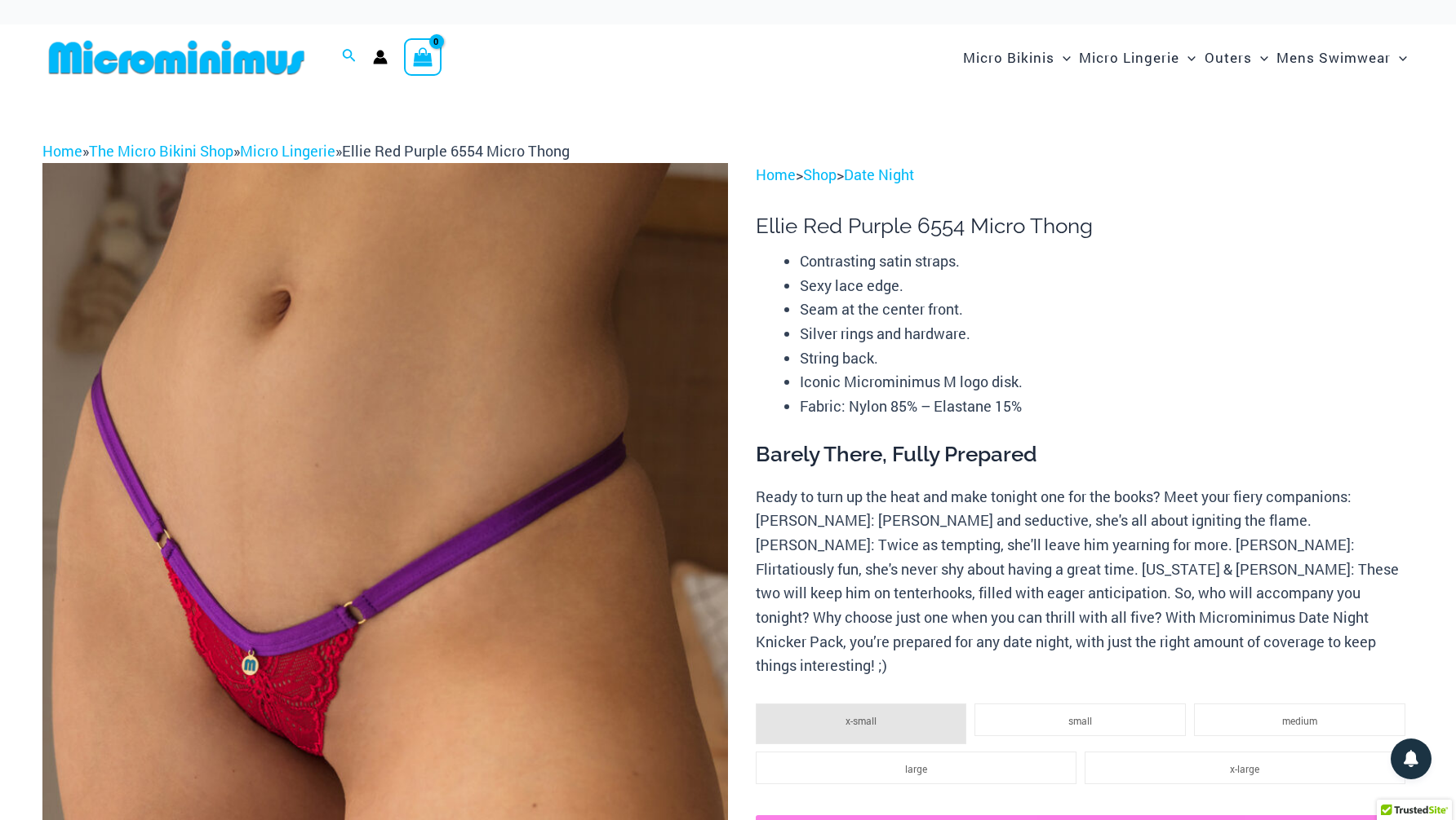
scroll to position [0, 0]
